Goal: Task Accomplishment & Management: Use online tool/utility

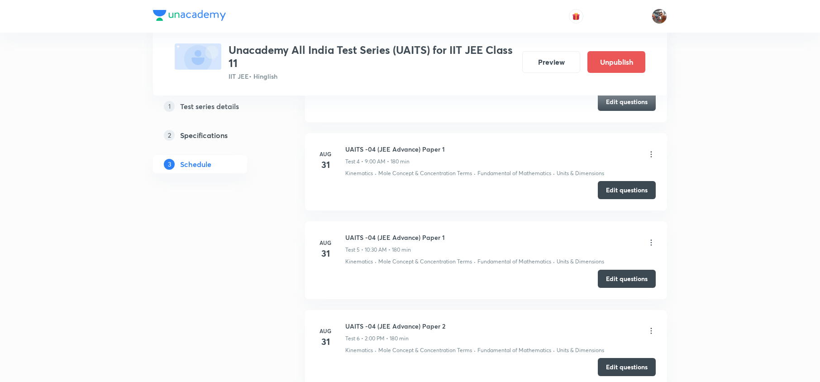
scroll to position [916, 0]
click at [630, 281] on button "Edit questions" at bounding box center [627, 279] width 58 height 18
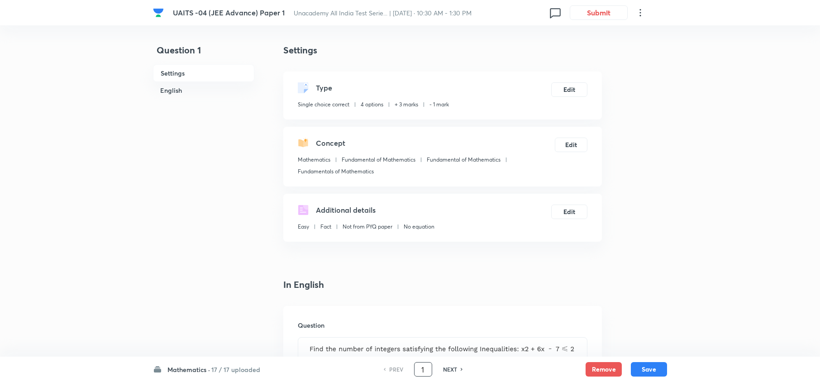
click at [428, 370] on input "1" at bounding box center [422, 369] width 17 height 16
type input "18"
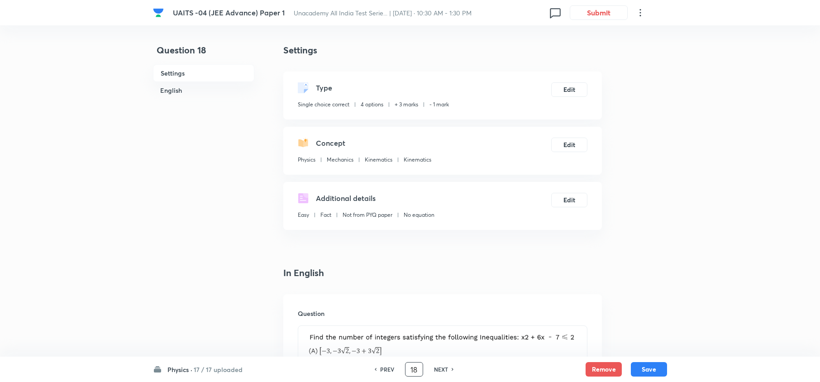
checkbox input "true"
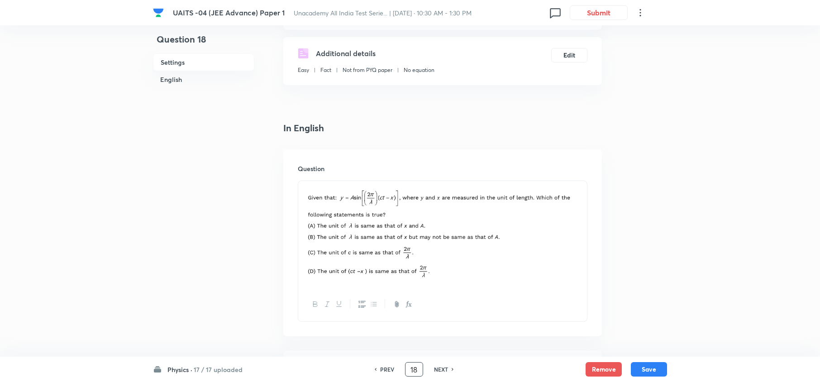
scroll to position [146, 0]
click at [388, 370] on h6 "PREV" at bounding box center [387, 369] width 14 height 8
type input "17"
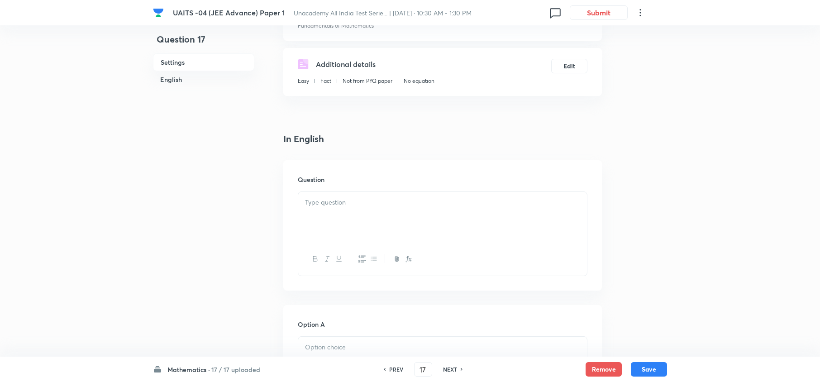
click at [389, 370] on h6 "PREV" at bounding box center [396, 369] width 14 height 8
checkbox input "true"
type input "16"
checkbox input "false"
checkbox input "true"
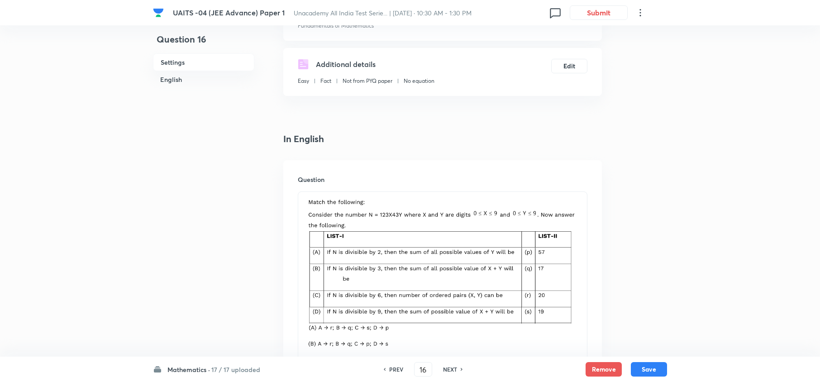
click at [389, 370] on h6 "PREV" at bounding box center [396, 369] width 14 height 8
type input "15"
checkbox input "true"
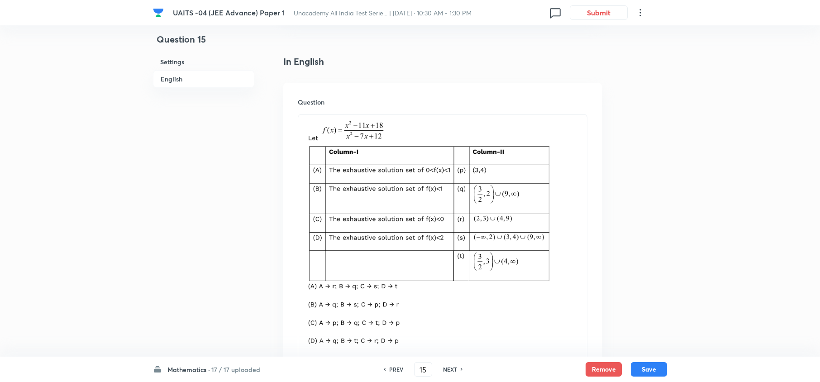
scroll to position [272, 0]
